Goal: Entertainment & Leisure: Consume media (video, audio)

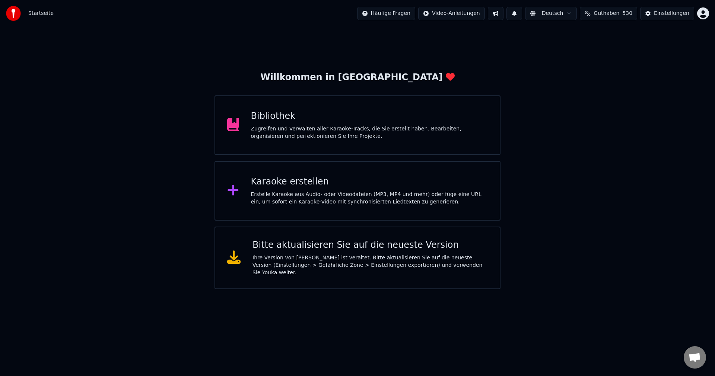
click at [273, 116] on div "Bibliothek" at bounding box center [369, 116] width 237 height 12
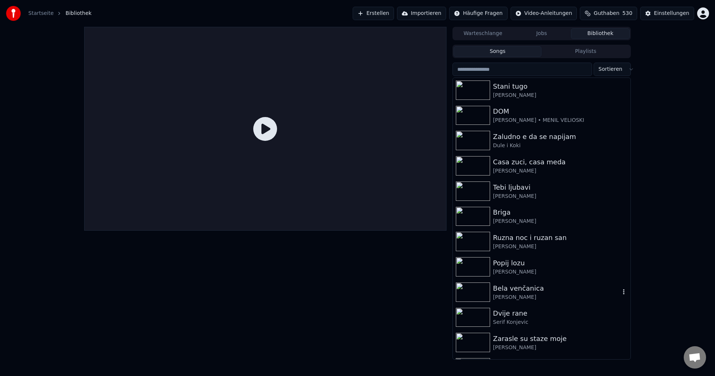
scroll to position [3501, 0]
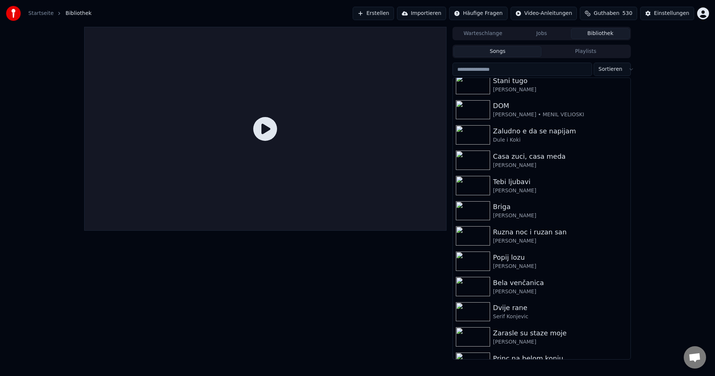
click at [547, 70] on input "search" at bounding box center [523, 69] width 140 height 13
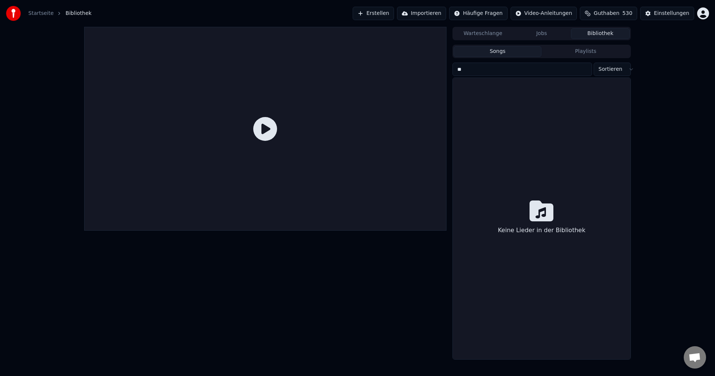
type input "*"
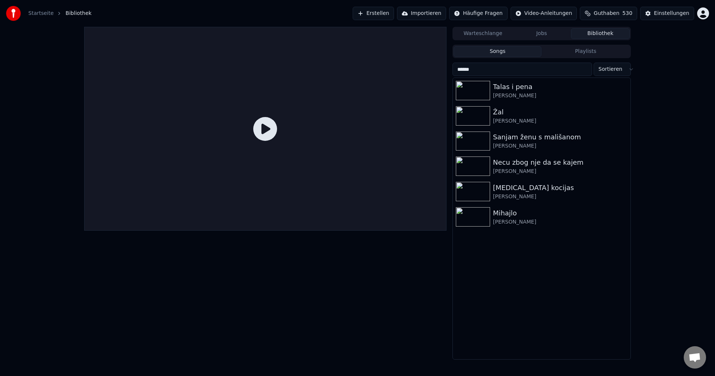
click at [460, 70] on input "*****" at bounding box center [523, 69] width 140 height 13
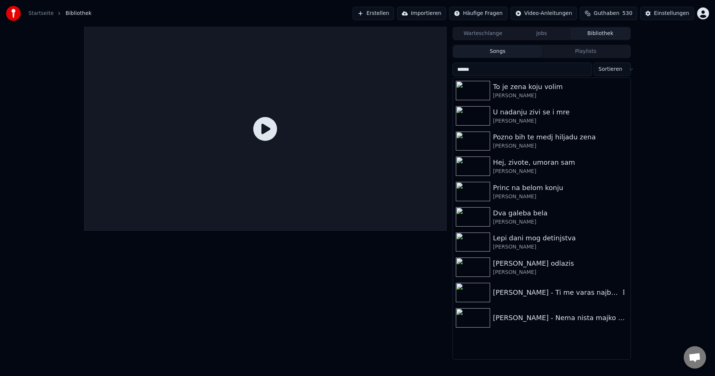
click at [467, 289] on img at bounding box center [473, 292] width 34 height 19
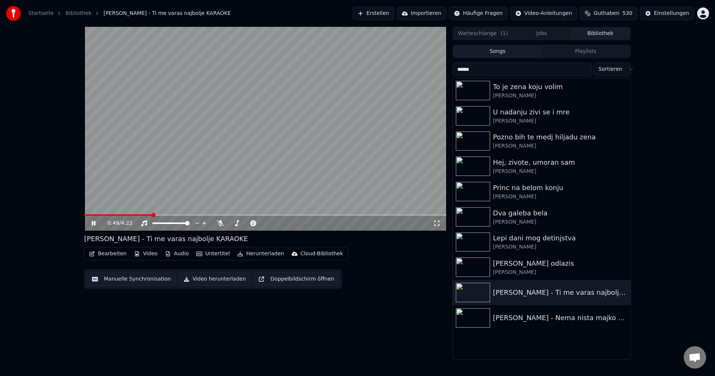
click at [105, 215] on span at bounding box center [118, 214] width 68 height 1
click at [316, 161] on video at bounding box center [265, 129] width 362 height 204
click at [472, 317] on img at bounding box center [473, 317] width 34 height 19
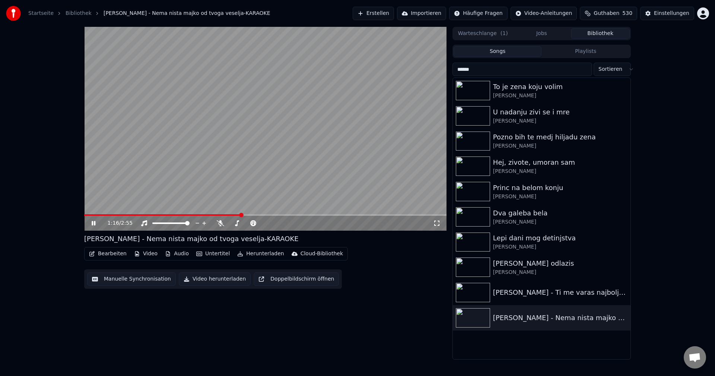
click at [288, 171] on video at bounding box center [265, 129] width 362 height 204
click at [537, 71] on input "*****" at bounding box center [523, 69] width 140 height 13
type input "*"
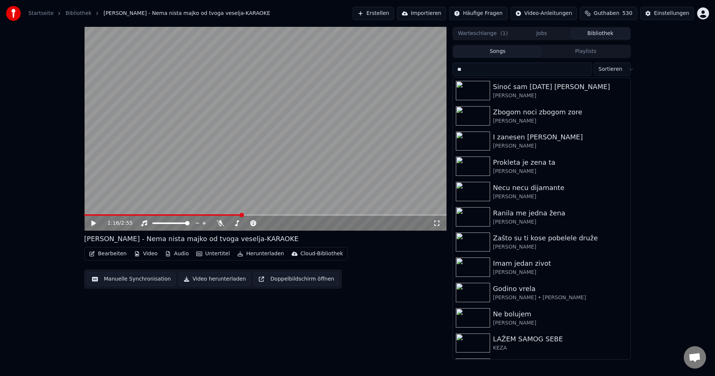
type input "*"
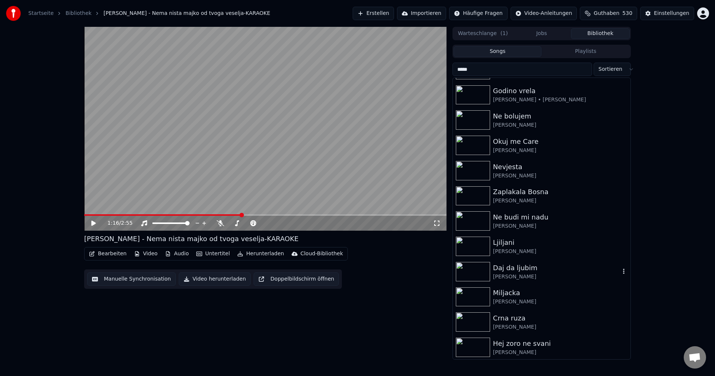
scroll to position [123, 0]
click at [501, 343] on div "Hej zoro ne svani" at bounding box center [556, 342] width 127 height 10
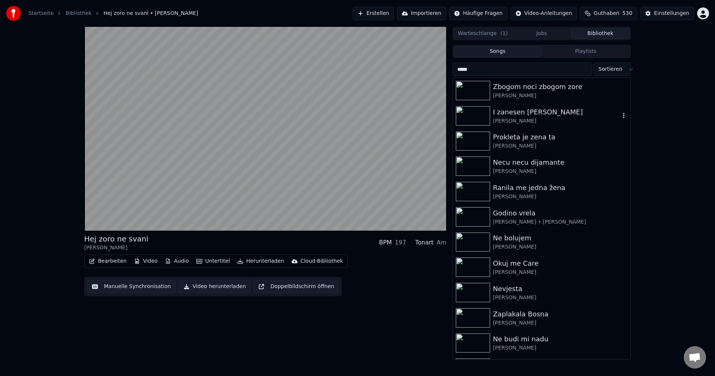
click at [469, 113] on img at bounding box center [473, 115] width 34 height 19
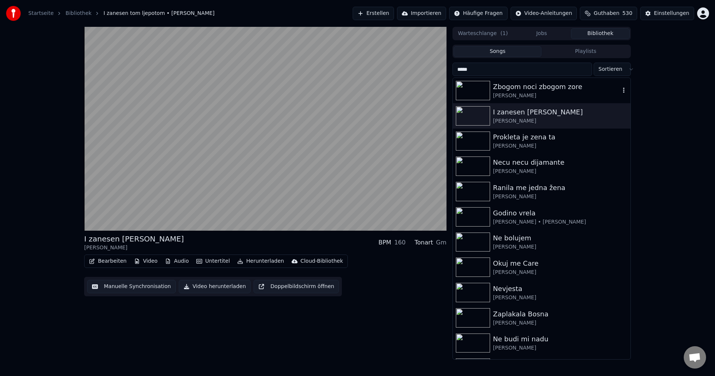
click at [472, 89] on img at bounding box center [473, 90] width 34 height 19
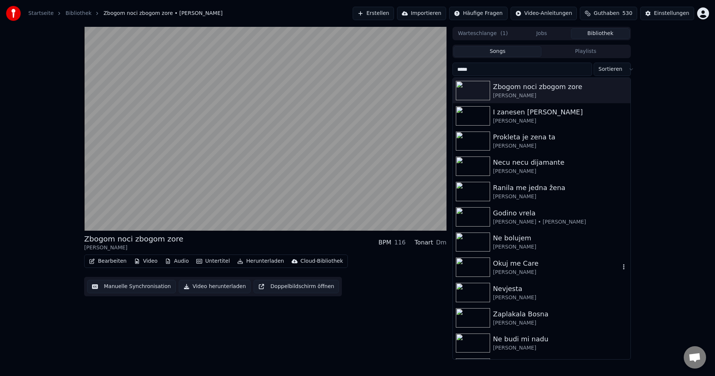
click at [471, 264] on img at bounding box center [473, 266] width 34 height 19
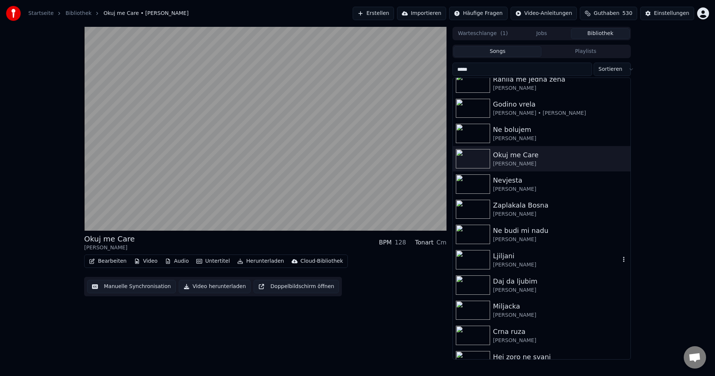
scroll to position [112, 0]
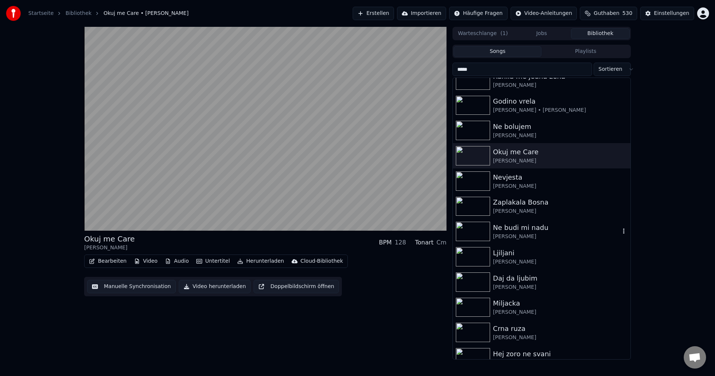
click at [482, 233] on img at bounding box center [473, 231] width 34 height 19
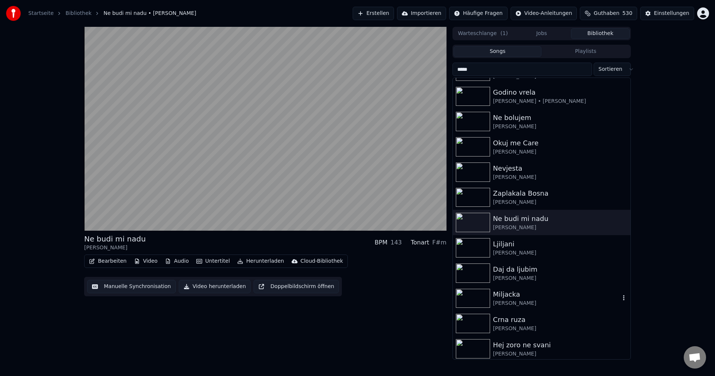
scroll to position [123, 0]
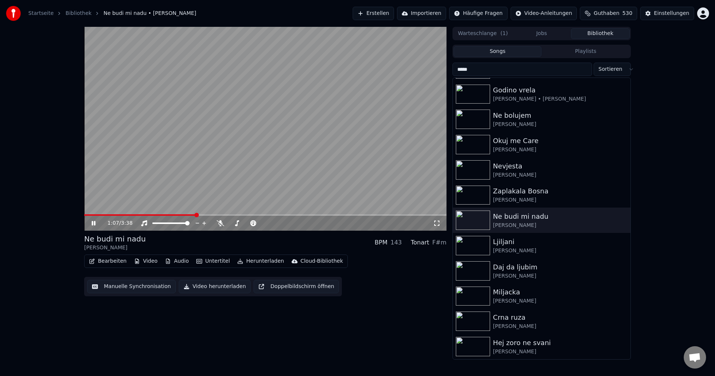
click at [284, 157] on video at bounding box center [265, 129] width 362 height 204
click at [475, 296] on img at bounding box center [473, 295] width 34 height 19
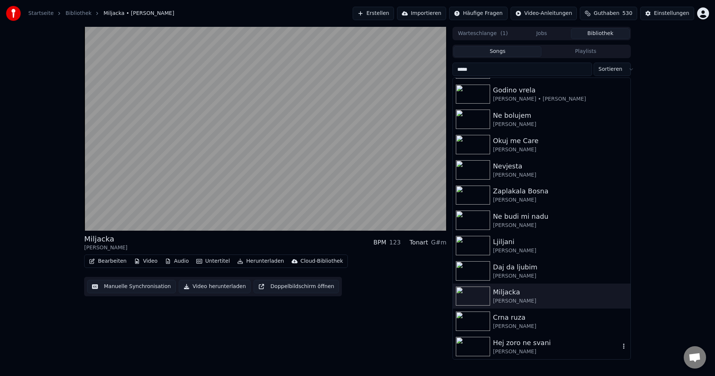
click at [470, 345] on img at bounding box center [473, 346] width 34 height 19
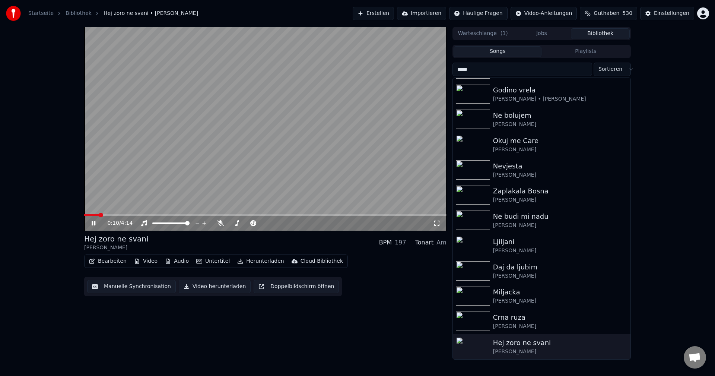
click at [123, 215] on span at bounding box center [265, 214] width 362 height 1
click at [110, 213] on video at bounding box center [265, 129] width 362 height 204
click at [110, 215] on span at bounding box center [97, 214] width 26 height 1
click at [170, 177] on video at bounding box center [265, 129] width 362 height 204
click at [283, 164] on video at bounding box center [265, 129] width 362 height 204
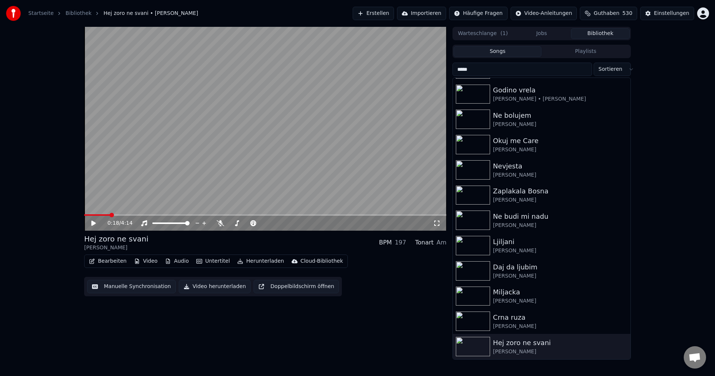
click at [110, 214] on span at bounding box center [97, 214] width 26 height 1
click at [252, 189] on video at bounding box center [265, 129] width 362 height 204
click at [281, 164] on video at bounding box center [265, 129] width 362 height 204
drag, startPoint x: 504, startPoint y: 67, endPoint x: 454, endPoint y: 72, distance: 50.9
click at [455, 71] on input "*****" at bounding box center [523, 69] width 140 height 13
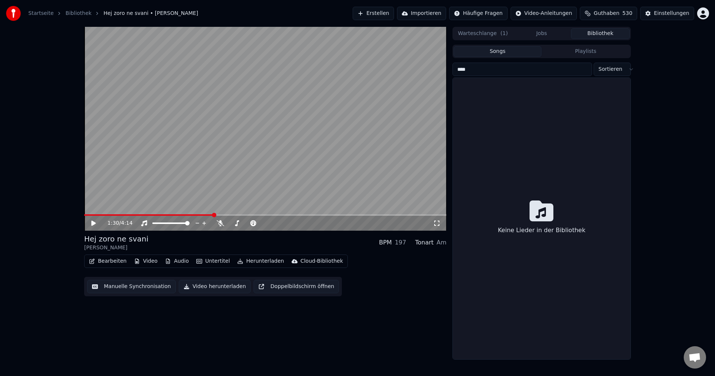
type input "*****"
drag, startPoint x: 447, startPoint y: 73, endPoint x: 431, endPoint y: 76, distance: 15.6
click at [431, 76] on div "1:30 / 4:14 Hej zoro ne svani [PERSON_NAME] BPM 197 Tonart Am Bearbeiten Video …" at bounding box center [357, 193] width 559 height 333
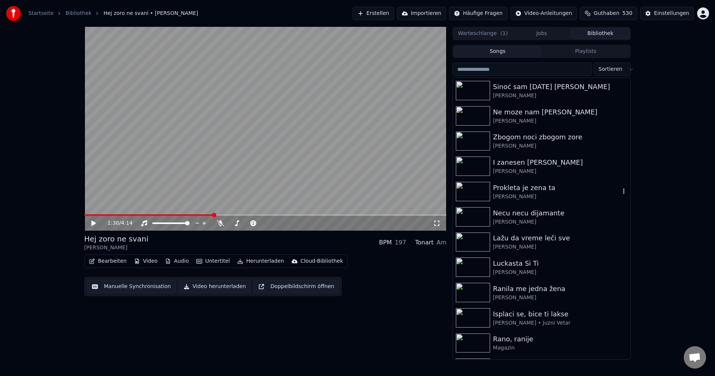
click at [476, 190] on img at bounding box center [473, 191] width 34 height 19
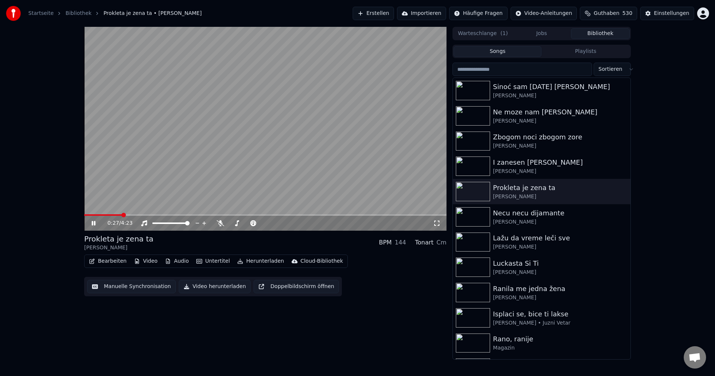
click at [102, 215] on span at bounding box center [103, 214] width 38 height 1
click at [286, 143] on video at bounding box center [265, 129] width 362 height 204
